Goal: Task Accomplishment & Management: Manage account settings

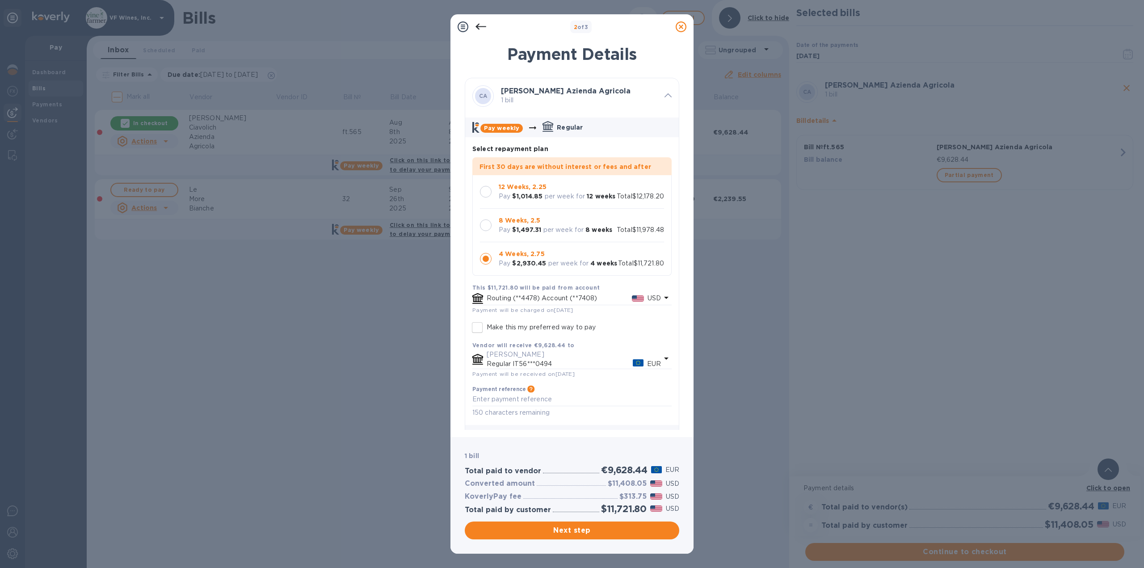
scroll to position [26, 0]
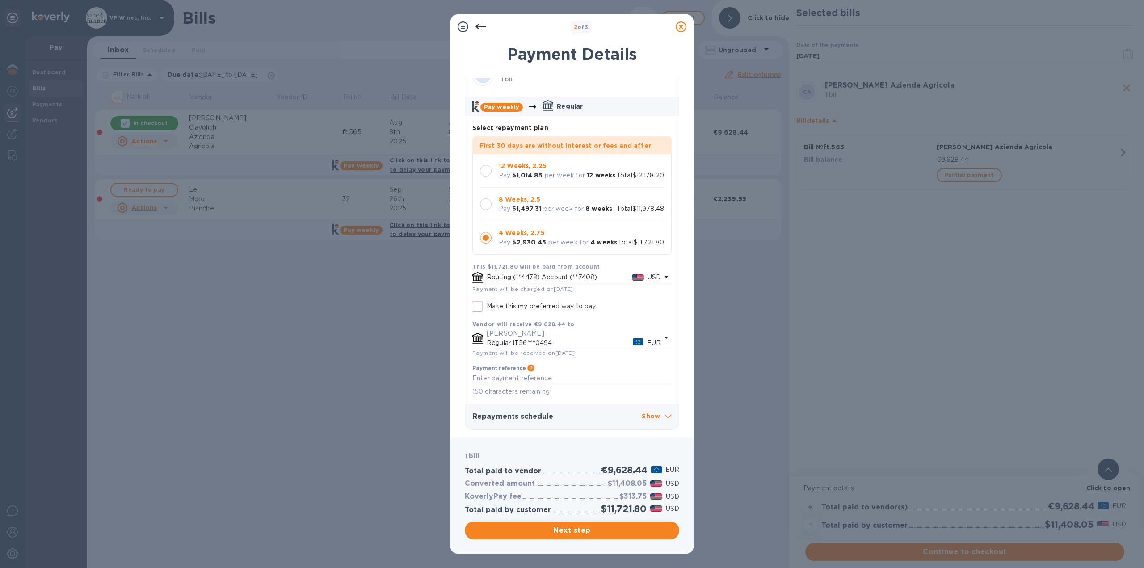
click at [681, 29] on icon at bounding box center [681, 26] width 11 height 11
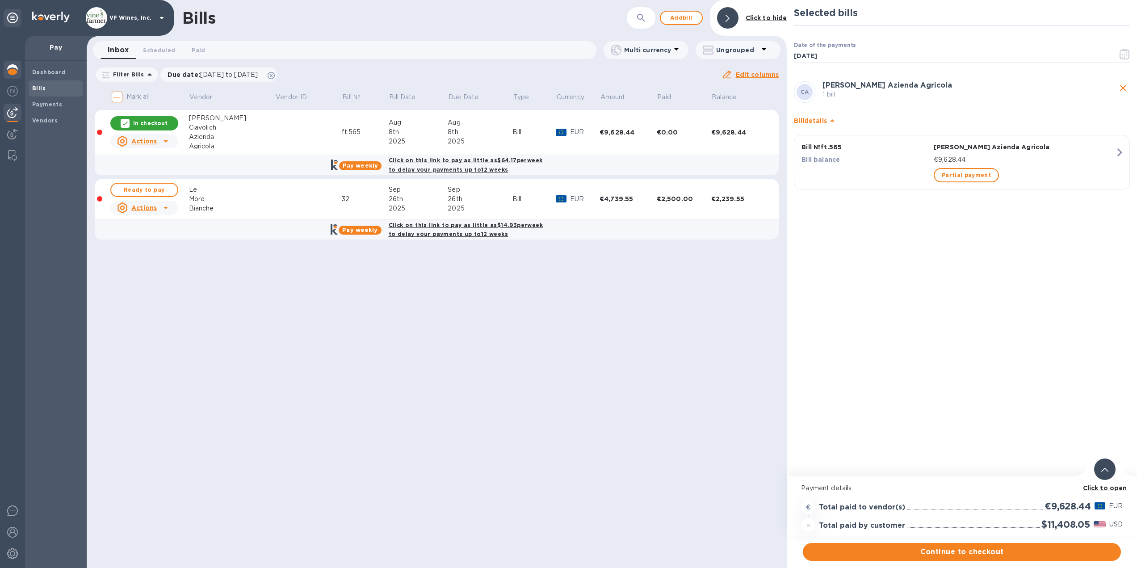
click at [13, 69] on img at bounding box center [12, 69] width 11 height 11
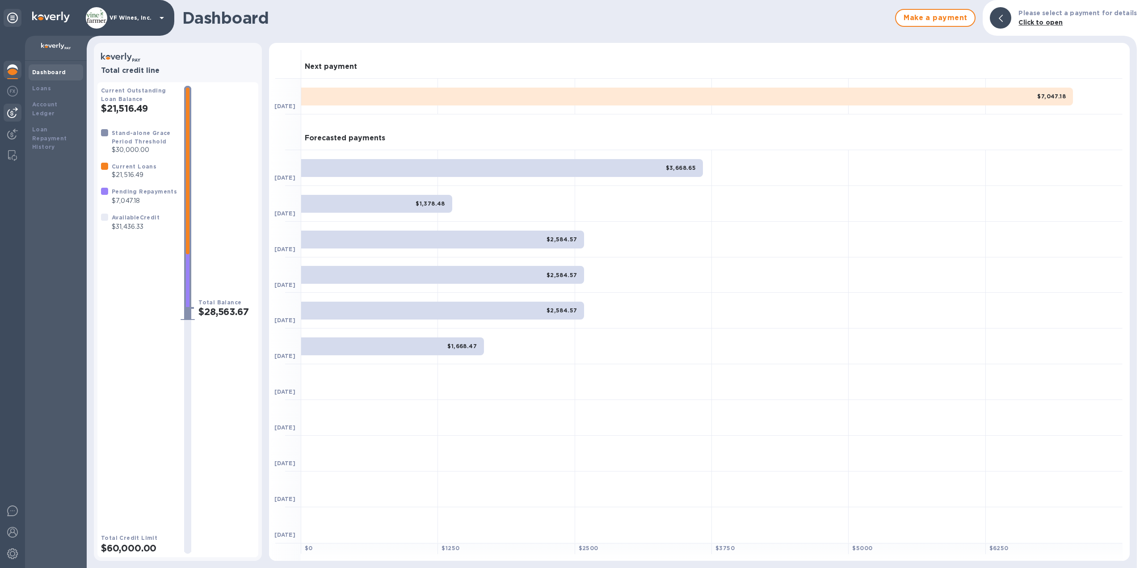
click at [13, 109] on img at bounding box center [12, 112] width 11 height 11
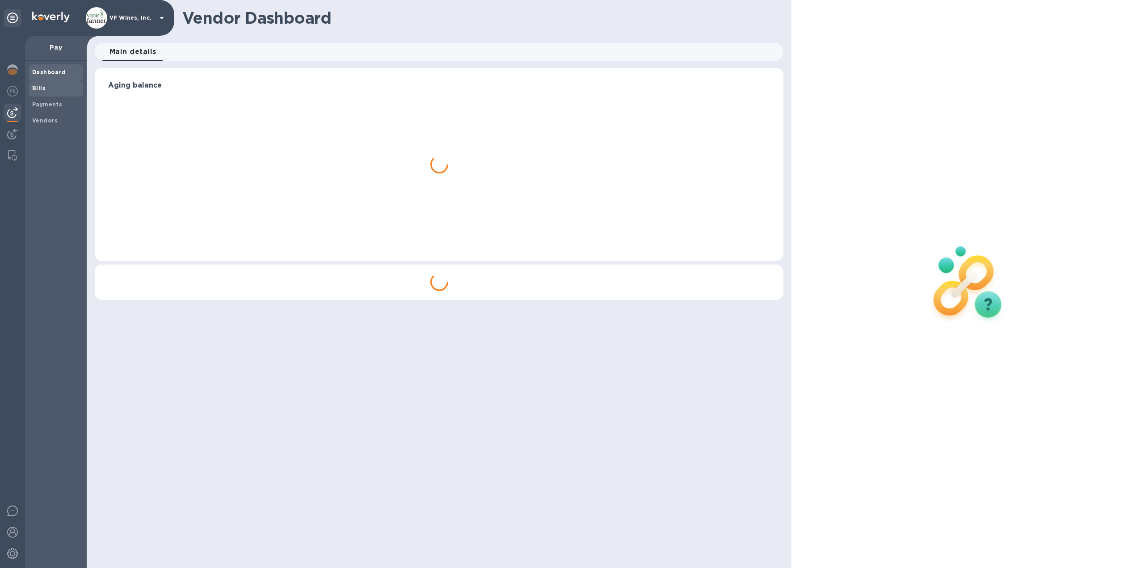
click at [40, 84] on span "Bills" at bounding box center [38, 88] width 13 height 9
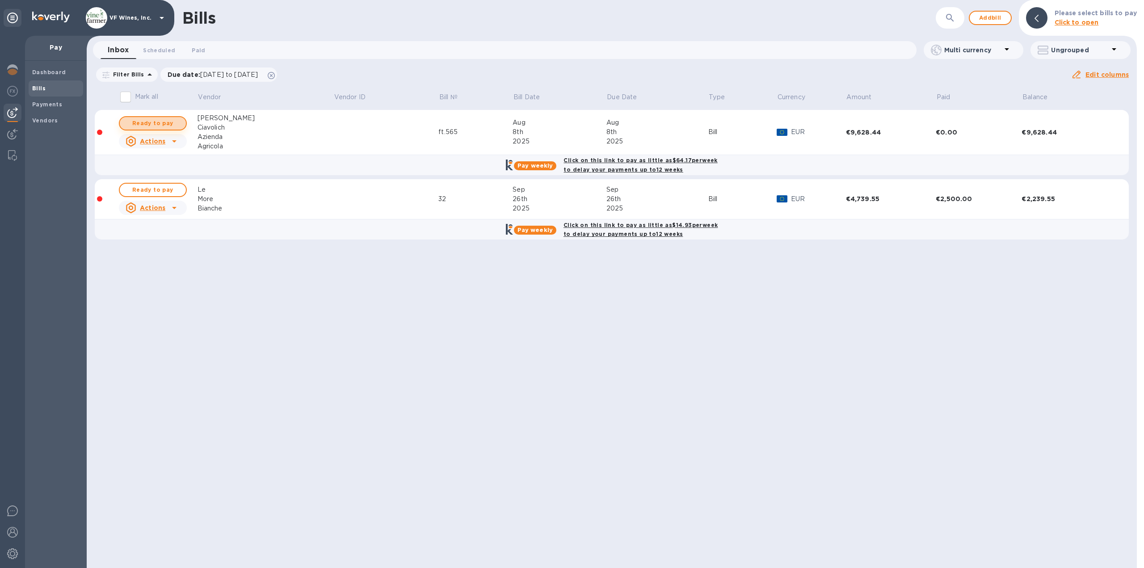
click at [167, 122] on span "Ready to pay" at bounding box center [153, 123] width 52 height 11
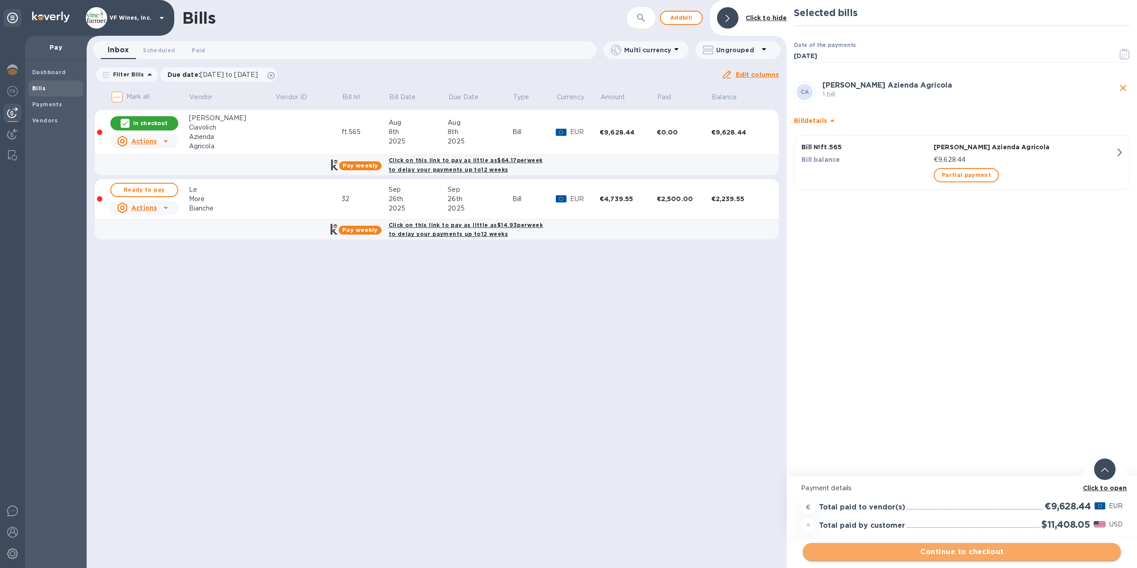
click at [962, 555] on span "Continue to checkout" at bounding box center [962, 551] width 304 height 11
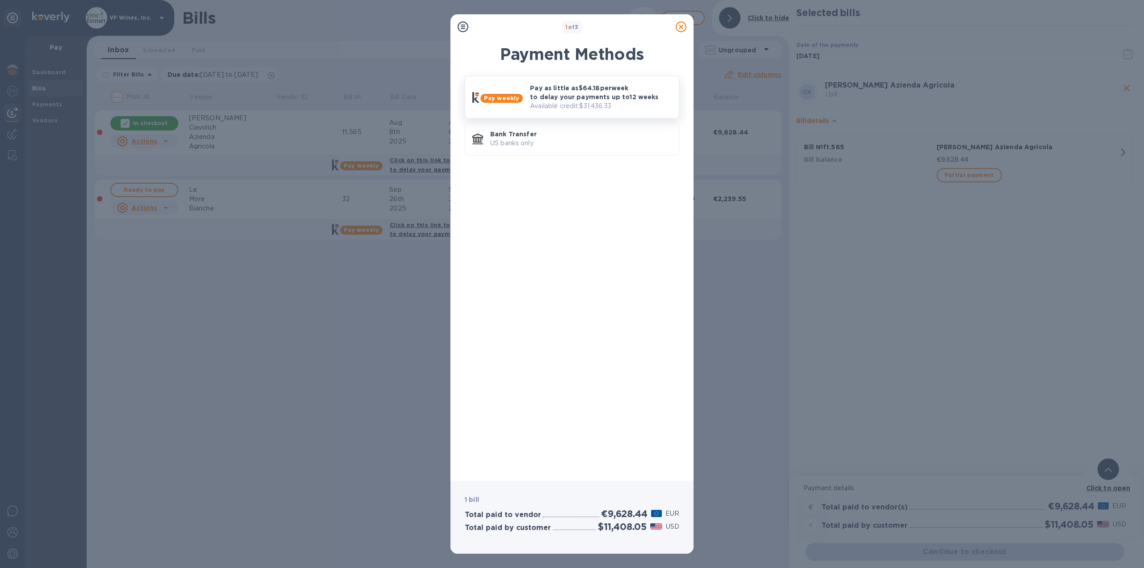
click at [503, 99] on b "Pay weekly" at bounding box center [501, 98] width 35 height 7
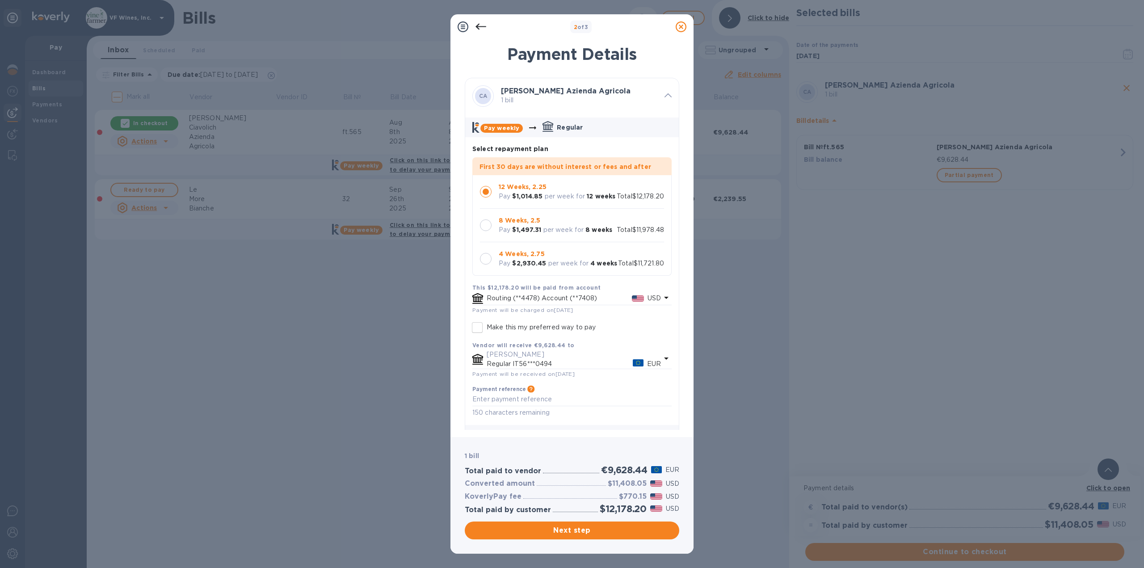
click at [486, 263] on div at bounding box center [486, 259] width 12 height 12
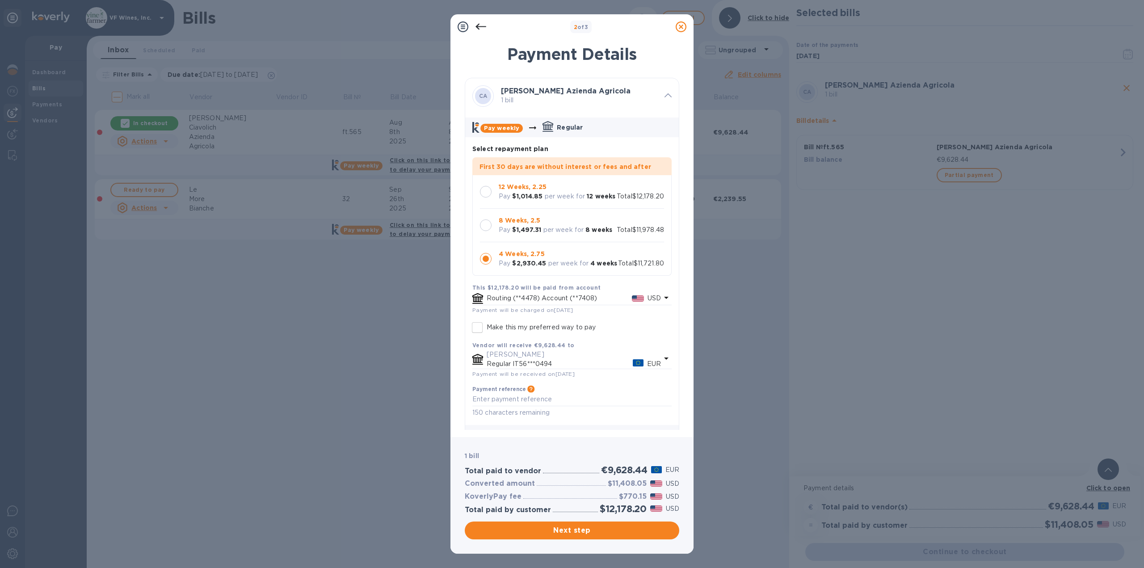
scroll to position [26, 0]
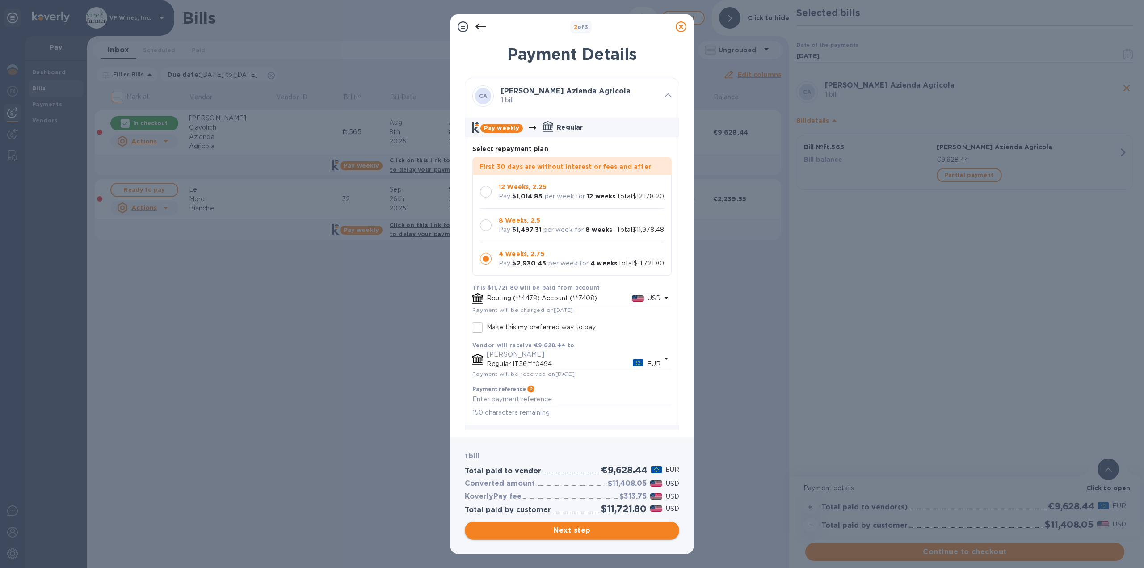
click at [586, 530] on span "Next step" at bounding box center [572, 530] width 200 height 11
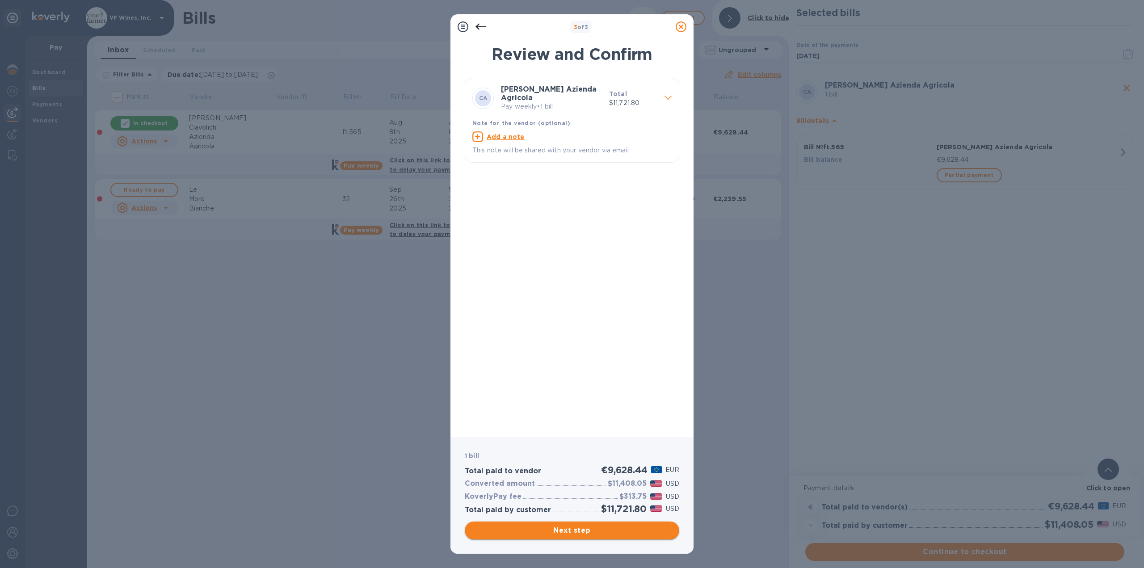
click at [572, 532] on span "Next step" at bounding box center [572, 530] width 200 height 11
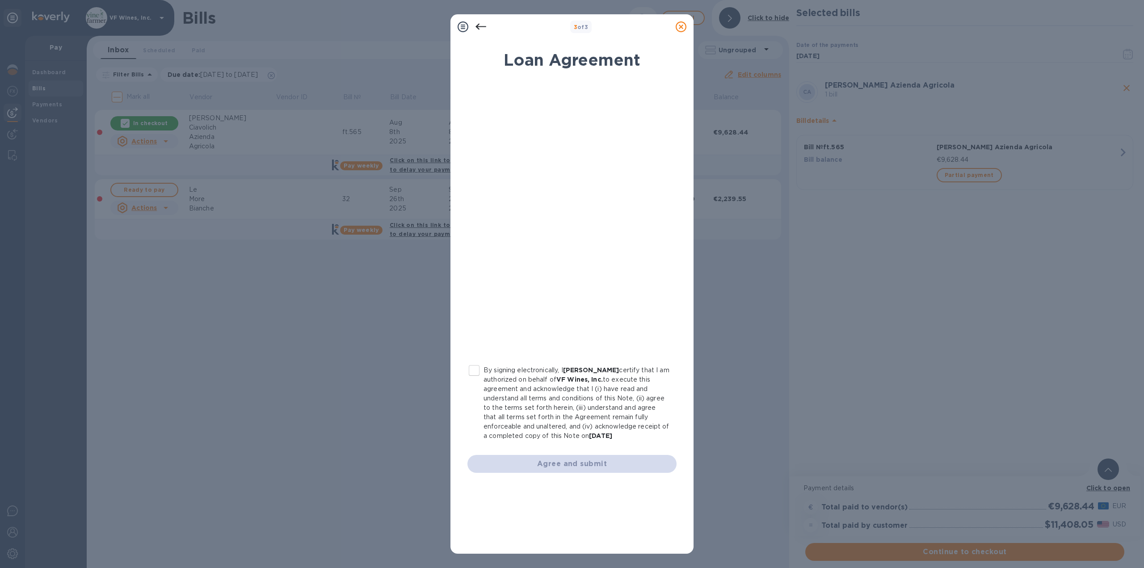
click at [475, 371] on input "By signing electronically, I [PERSON_NAME] certify that I am authorized on beha…" at bounding box center [474, 370] width 19 height 19
checkbox input "true"
click at [572, 463] on span "Agree and submit" at bounding box center [572, 463] width 195 height 11
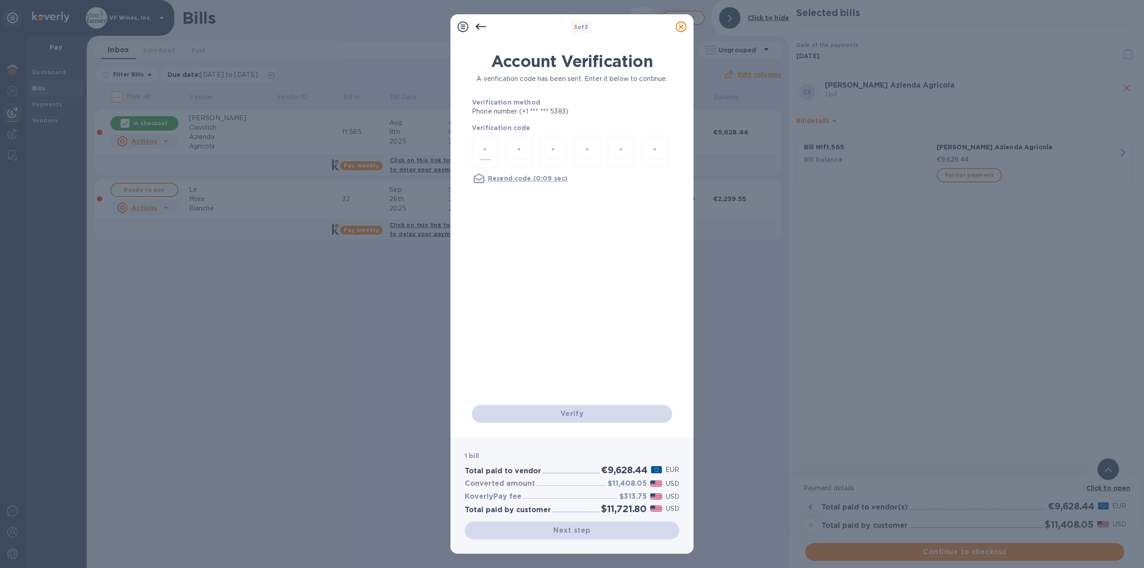
click at [483, 152] on input "number" at bounding box center [485, 151] width 12 height 17
type input "9"
type input "0"
type input "2"
type input "3"
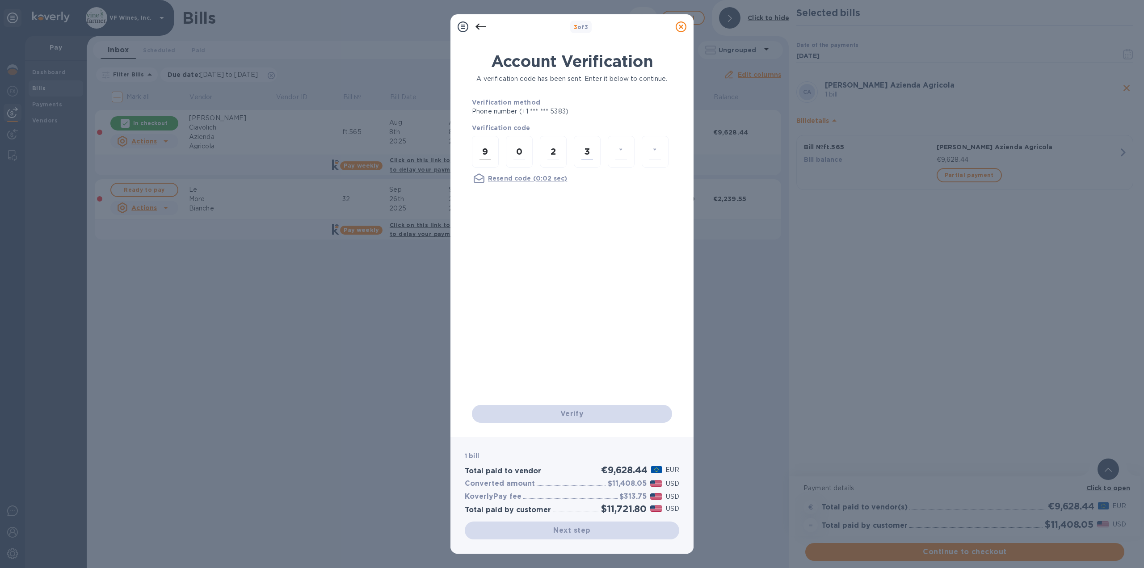
type input "0"
type input "1"
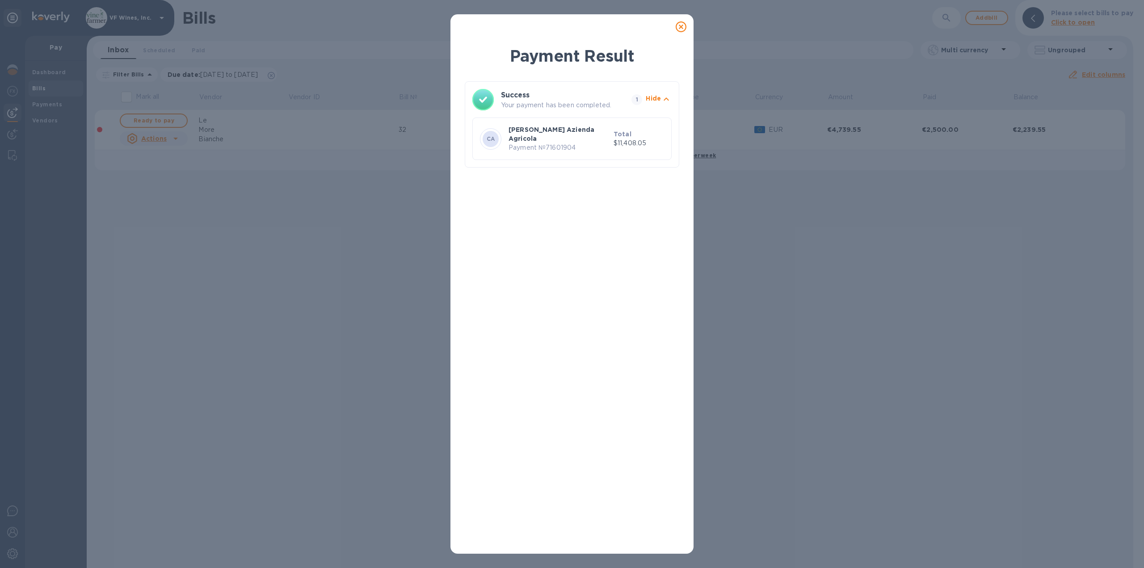
click at [217, 317] on div "Payment Result Success Your payment has been completed. 1 Hide CA [PERSON_NAME]…" at bounding box center [572, 284] width 1144 height 568
click at [683, 25] on icon at bounding box center [681, 26] width 11 height 11
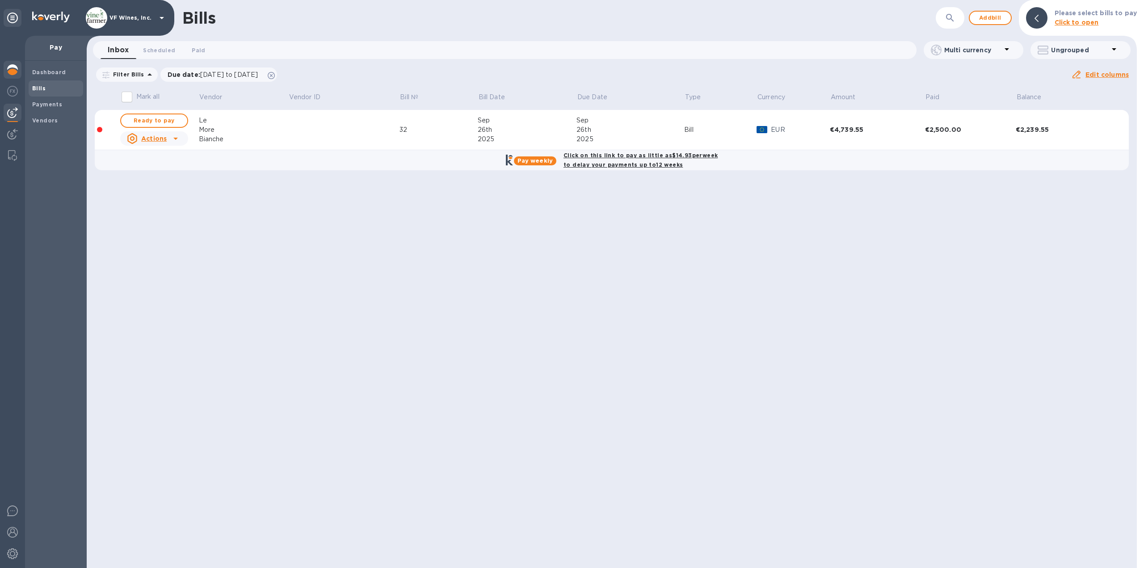
click at [8, 67] on img at bounding box center [12, 69] width 11 height 11
